Goal: Task Accomplishment & Management: Manage account settings

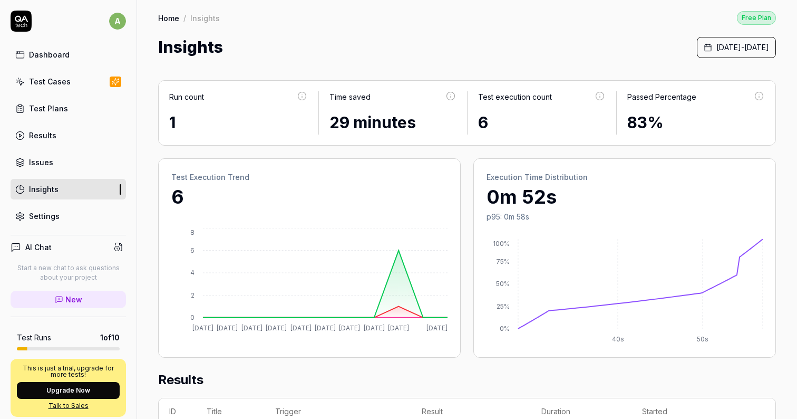
click at [71, 87] on link "Test Cases" at bounding box center [68, 81] width 115 height 21
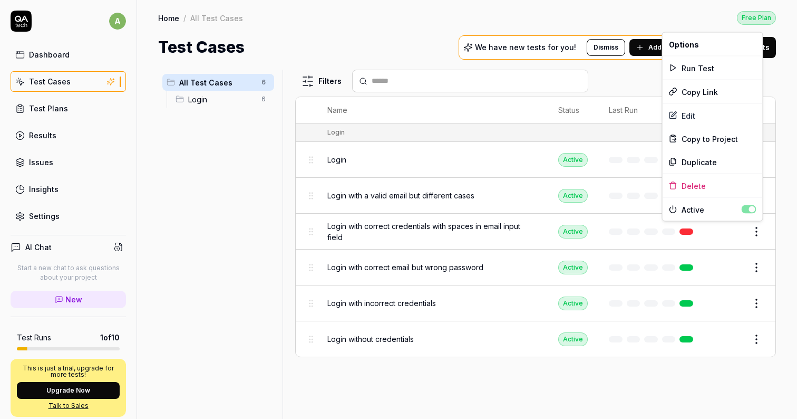
click at [757, 230] on html "a Dashboard Test Cases Test Plans Results Issues Insights Settings AI Chat Star…" at bounding box center [398, 209] width 797 height 419
click at [781, 231] on html "a Dashboard Test Cases Test Plans Results Issues Insights Settings AI Chat Star…" at bounding box center [398, 209] width 797 height 419
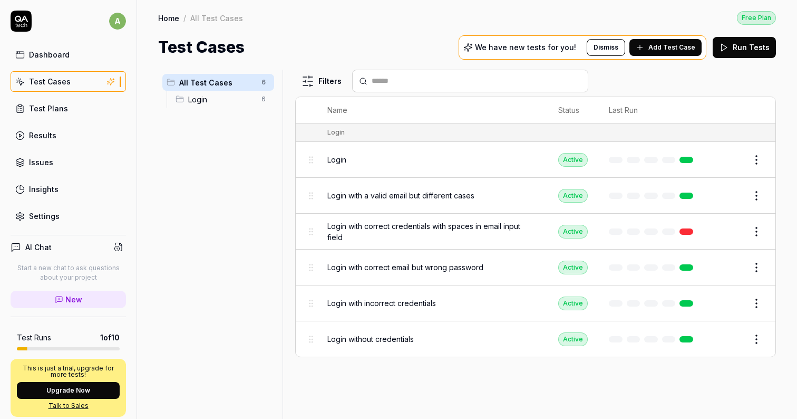
click at [663, 51] on span "Add Test Case" at bounding box center [672, 47] width 47 height 9
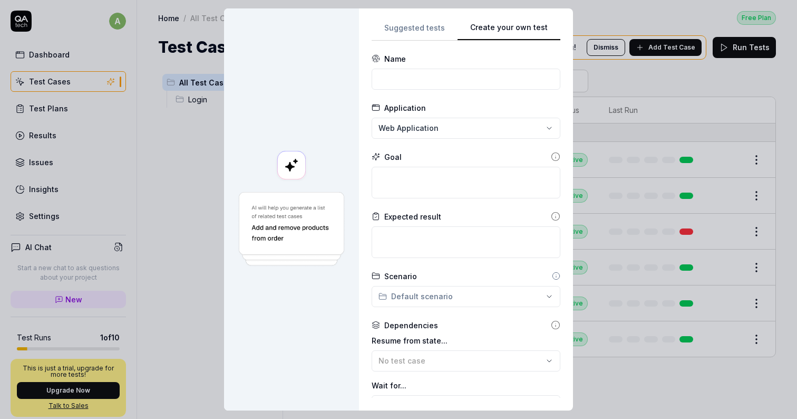
click at [558, 33] on div "Suggested tests Create your own test Name Application Web Application Goal Expe…" at bounding box center [466, 209] width 214 height 402
click at [458, 131] on div "**********" at bounding box center [398, 209] width 797 height 419
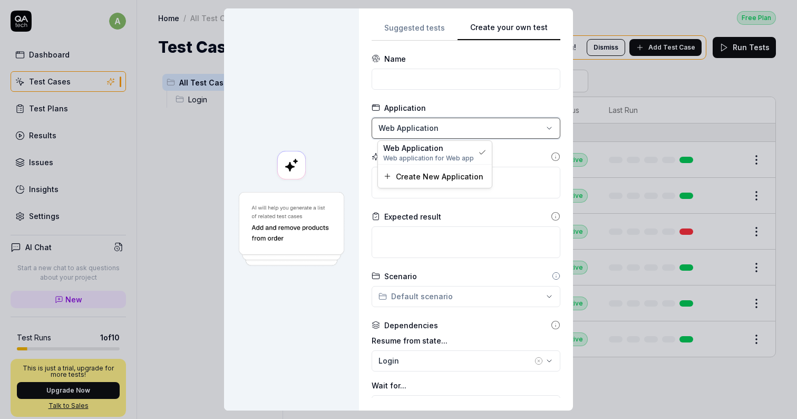
click at [458, 131] on div "**********" at bounding box center [398, 209] width 797 height 419
click at [552, 159] on icon at bounding box center [555, 156] width 9 height 9
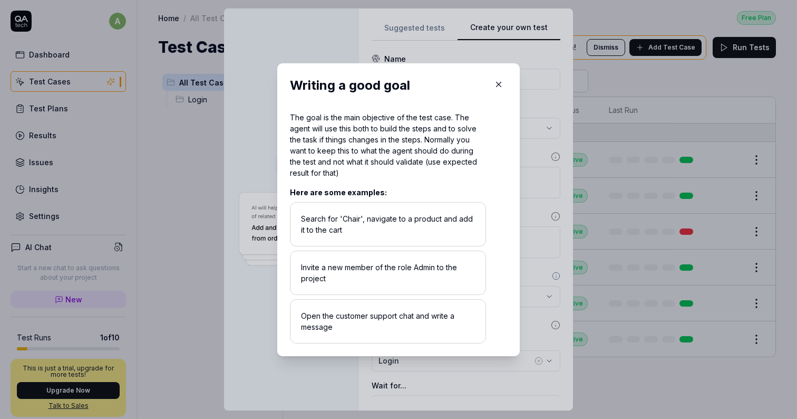
click at [497, 82] on icon "button" at bounding box center [498, 84] width 9 height 9
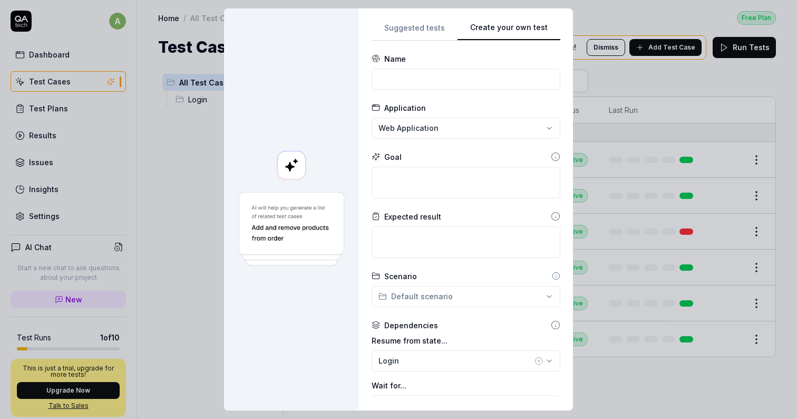
click at [553, 219] on circle at bounding box center [556, 216] width 8 height 8
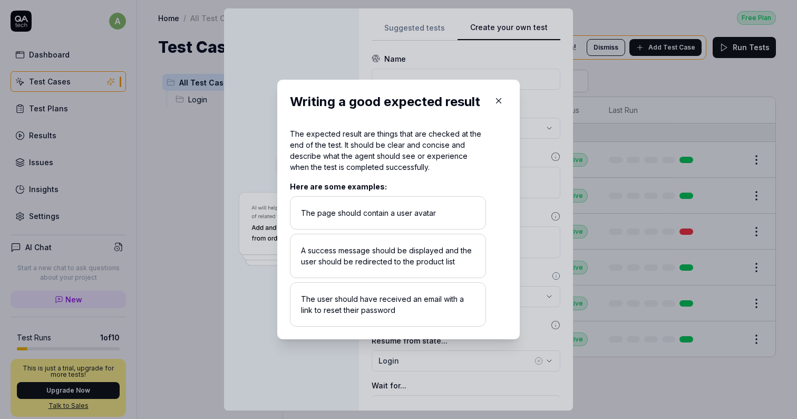
click at [498, 100] on icon "button" at bounding box center [498, 100] width 9 height 9
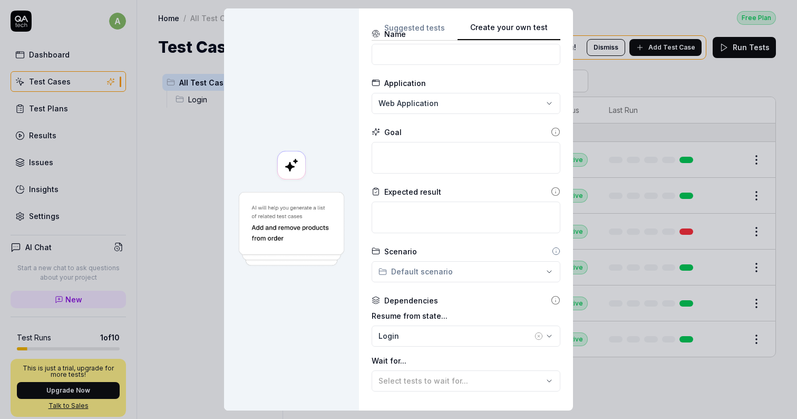
scroll to position [50, 0]
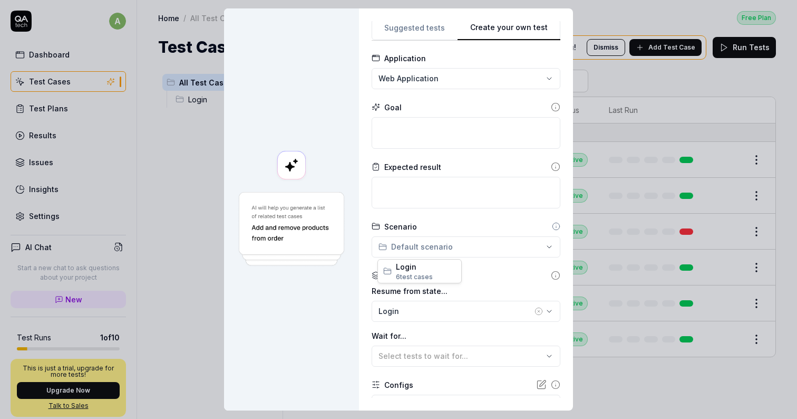
click at [532, 244] on div "**********" at bounding box center [398, 209] width 797 height 419
click at [521, 218] on div "**********" at bounding box center [398, 209] width 797 height 419
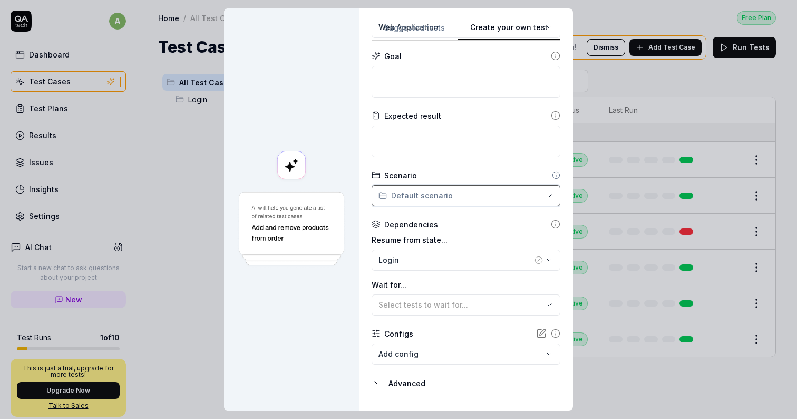
scroll to position [105, 0]
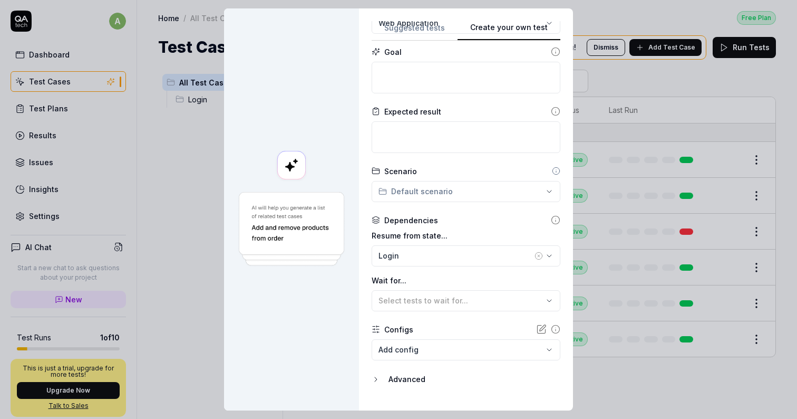
click at [552, 220] on icon at bounding box center [555, 219] width 9 height 9
click at [545, 257] on icon "button" at bounding box center [549, 256] width 8 height 8
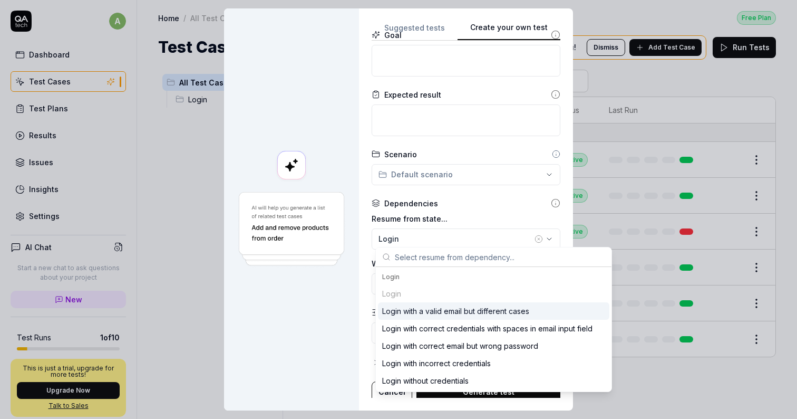
scroll to position [126, 0]
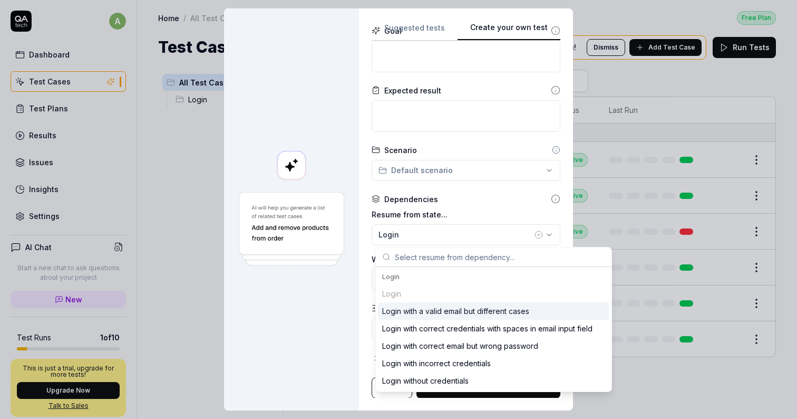
click at [520, 198] on div "Dependencies" at bounding box center [466, 199] width 189 height 11
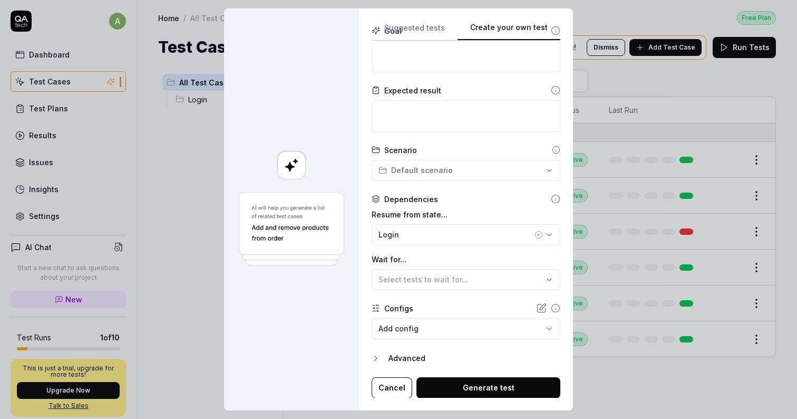
click at [494, 329] on body "a Dashboard Test Cases Test Plans Results Issues Insights Settings AI Chat Star…" at bounding box center [398, 209] width 797 height 419
click at [500, 304] on div "**********" at bounding box center [398, 209] width 797 height 419
click at [404, 357] on div "Advanced" at bounding box center [475, 358] width 172 height 13
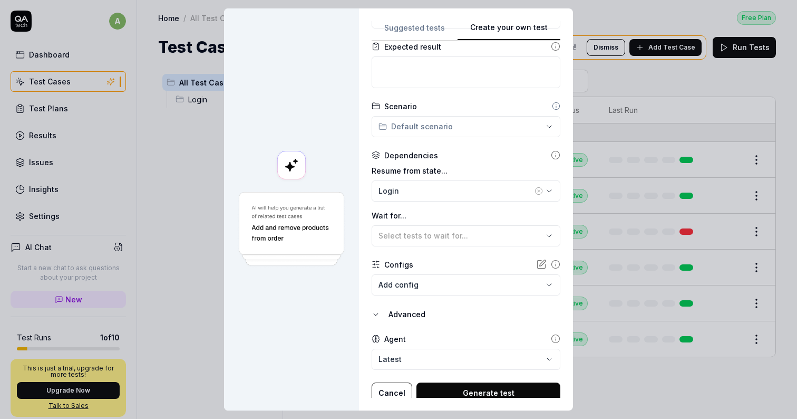
scroll to position [175, 0]
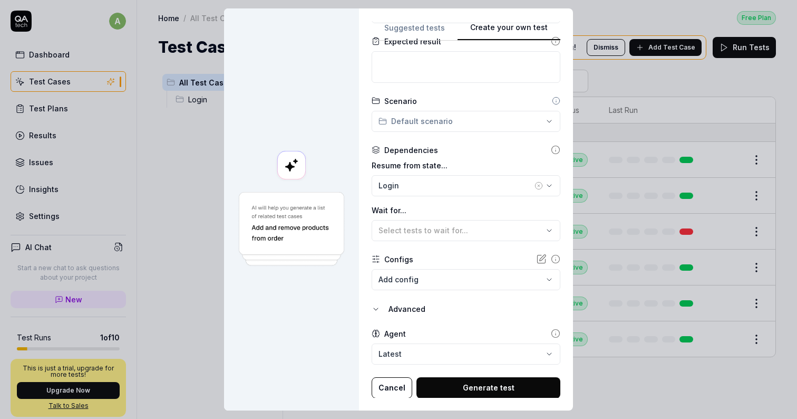
click at [409, 358] on body "a Dashboard Test Cases Test Plans Results Issues Insights Settings AI Chat Star…" at bounding box center [398, 209] width 797 height 419
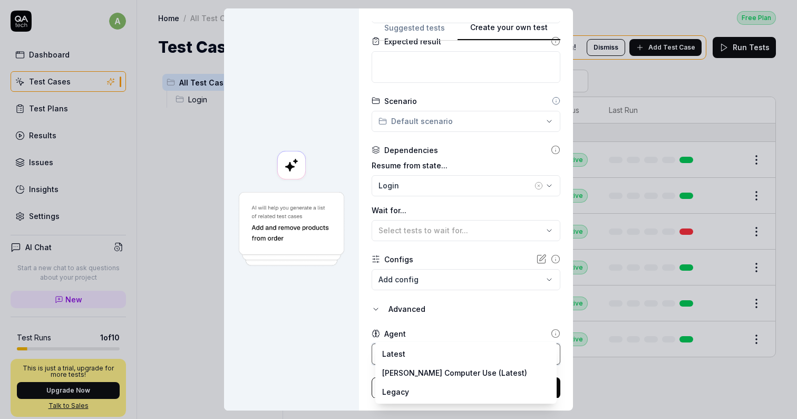
click at [439, 324] on div "**********" at bounding box center [398, 209] width 797 height 419
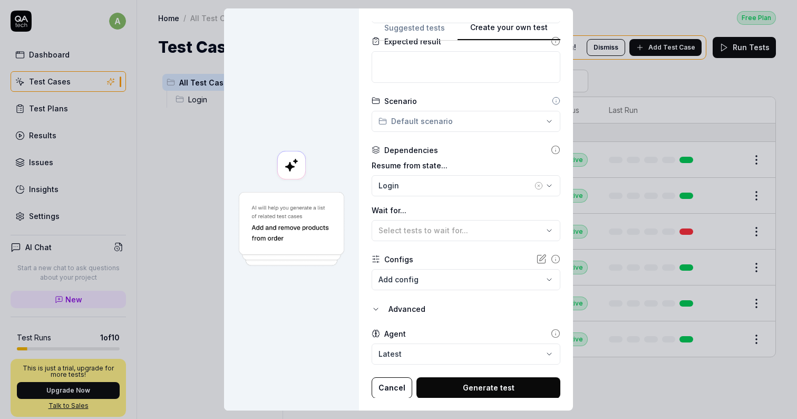
click at [404, 387] on button "Cancel" at bounding box center [392, 387] width 41 height 21
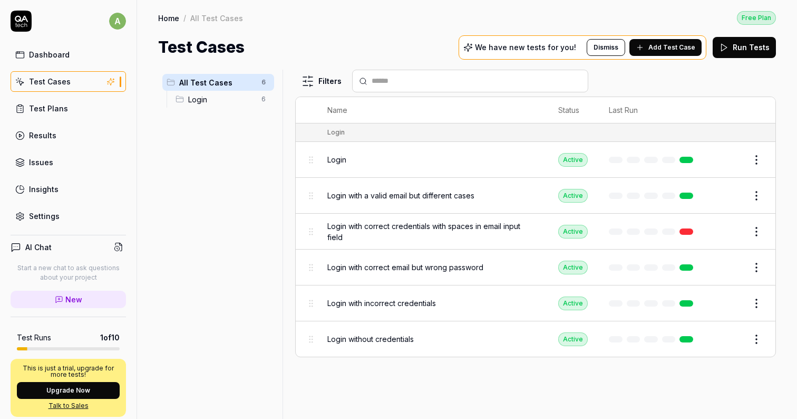
click at [398, 163] on div "Login" at bounding box center [432, 159] width 210 height 23
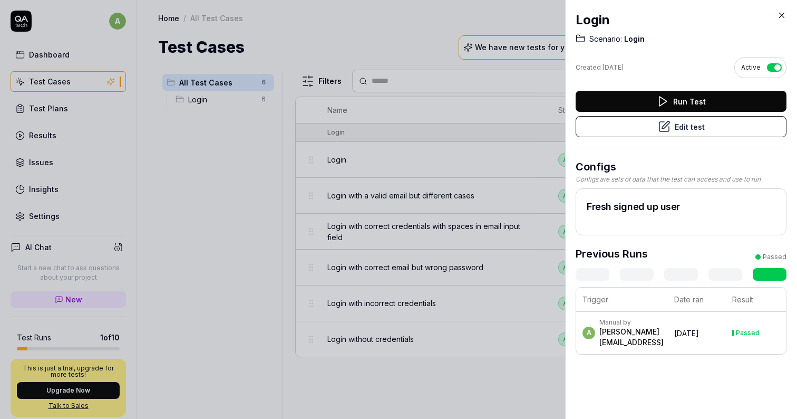
click at [703, 124] on button "Edit test" at bounding box center [681, 126] width 211 height 21
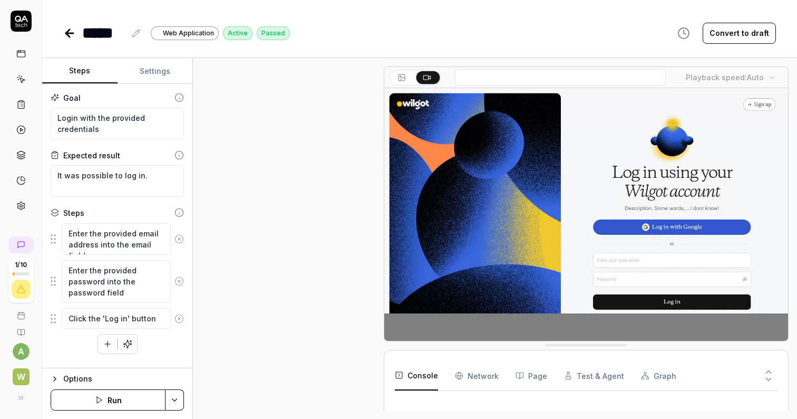
scroll to position [162, 0]
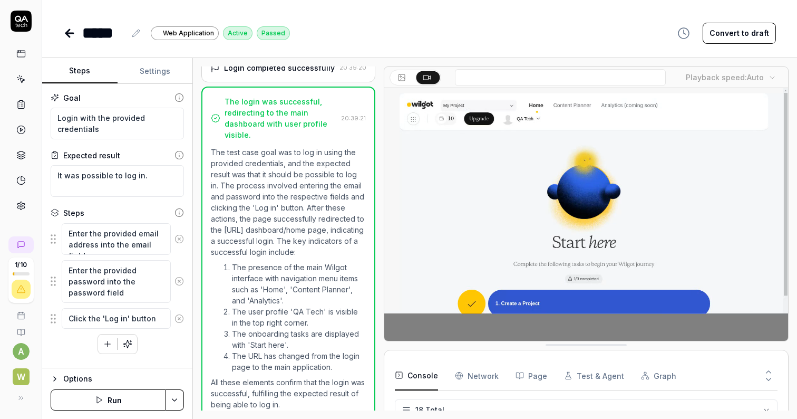
scroll to position [351, 0]
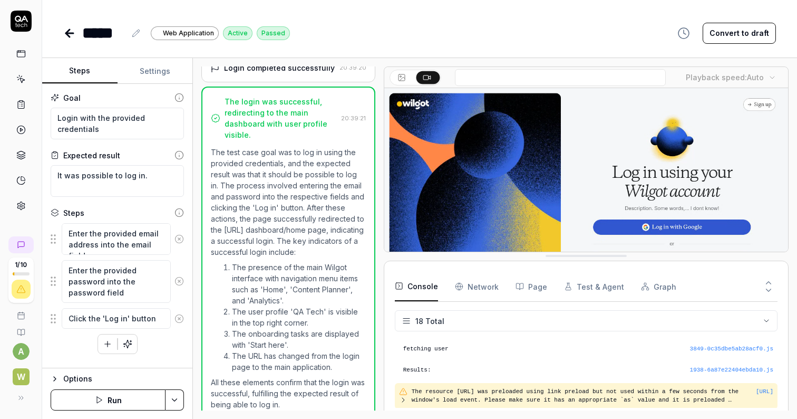
drag, startPoint x: 590, startPoint y: 345, endPoint x: 597, endPoint y: 256, distance: 89.4
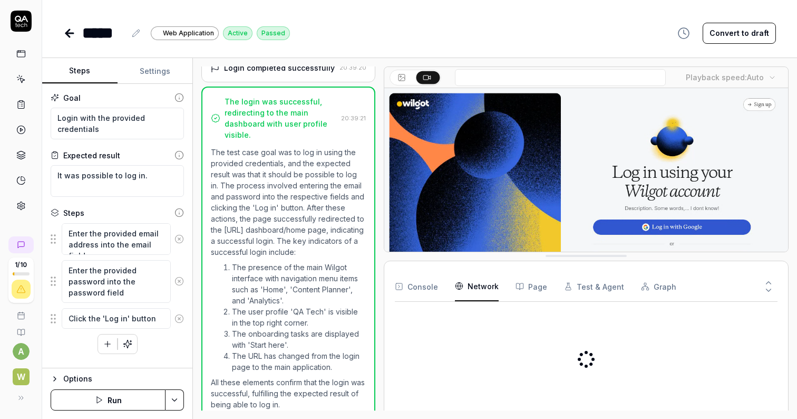
click at [460, 285] on icon "button" at bounding box center [459, 286] width 8 height 8
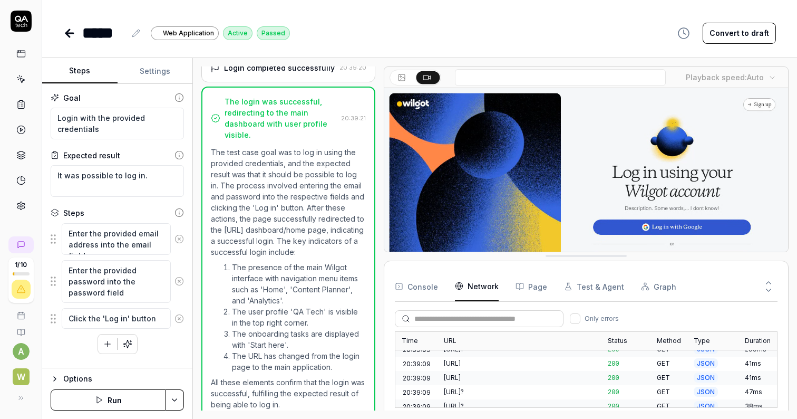
scroll to position [271, 0]
click at [521, 289] on button "Page" at bounding box center [532, 287] width 32 height 30
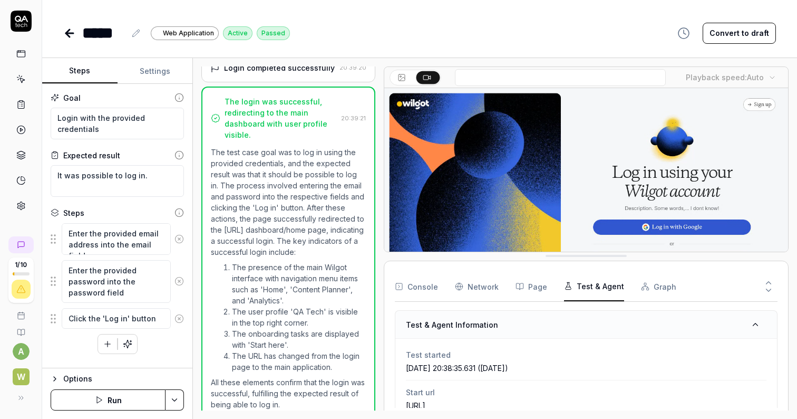
click at [581, 285] on button "Test & Agent" at bounding box center [594, 287] width 60 height 30
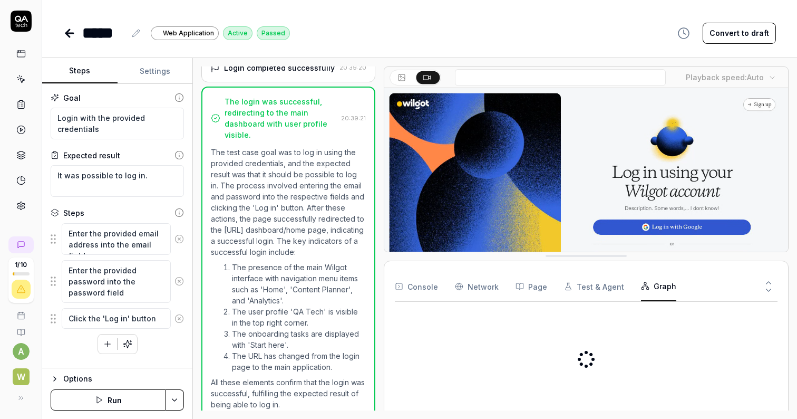
click at [644, 289] on button "Graph" at bounding box center [658, 287] width 35 height 30
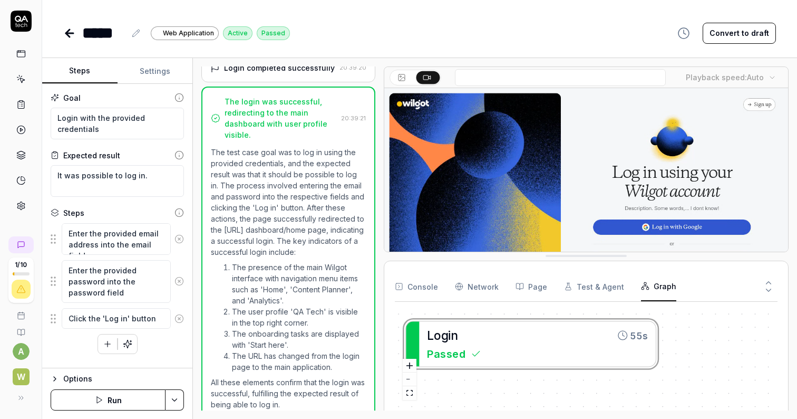
click at [487, 286] on Requests "Network" at bounding box center [477, 287] width 44 height 30
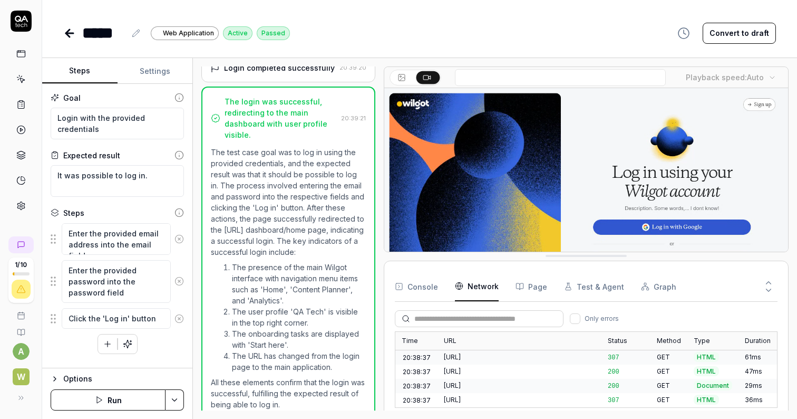
scroll to position [271, 0]
click at [430, 287] on button "Console" at bounding box center [416, 287] width 43 height 30
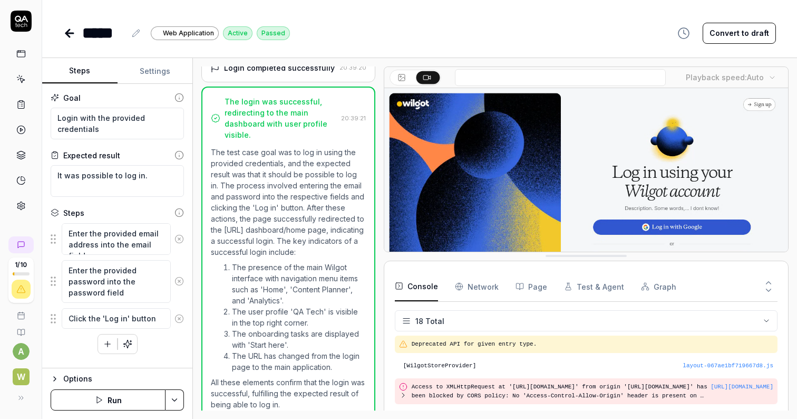
scroll to position [0, 0]
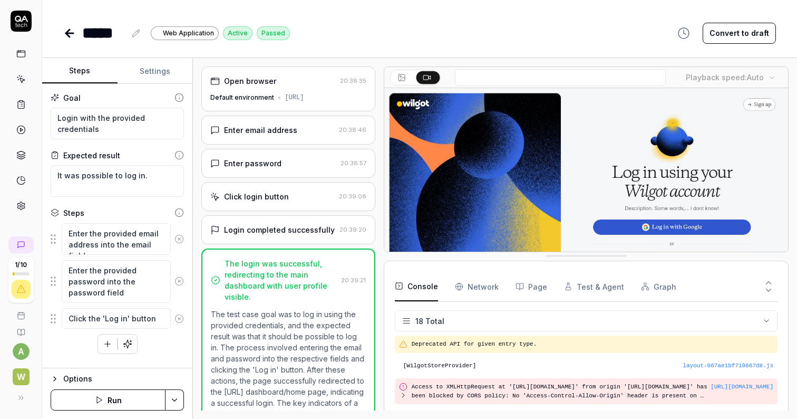
type textarea "*"
